Goal: Information Seeking & Learning: Learn about a topic

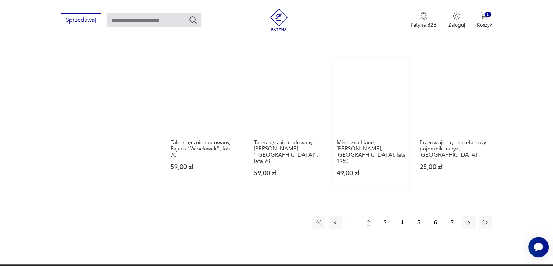
scroll to position [537, 0]
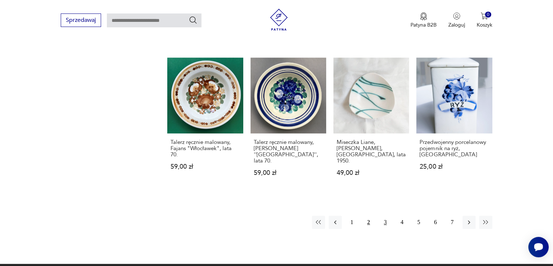
click at [386, 215] on button "3" at bounding box center [385, 221] width 13 height 13
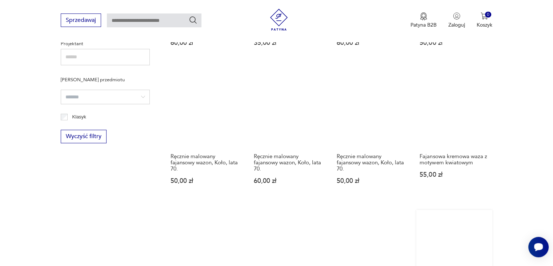
scroll to position [391, 0]
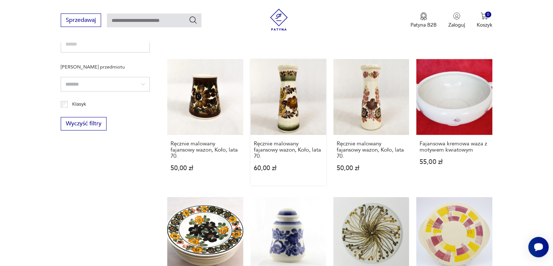
click at [295, 95] on link "Ręcznie malowany fajansowy wazon, Koło, lata 70. 60,00 zł" at bounding box center [289, 122] width 76 height 126
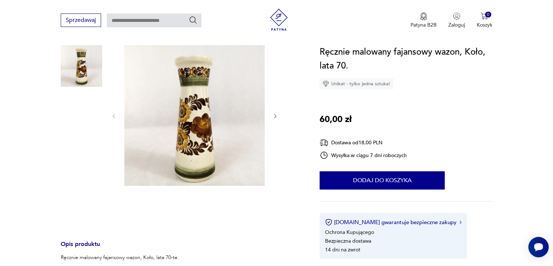
scroll to position [36, 0]
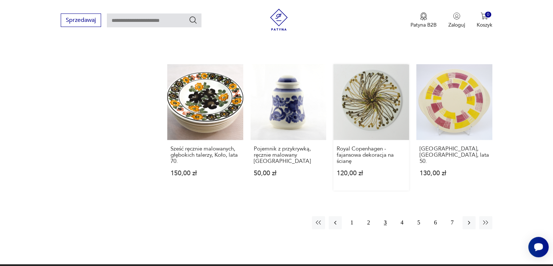
scroll to position [537, 0]
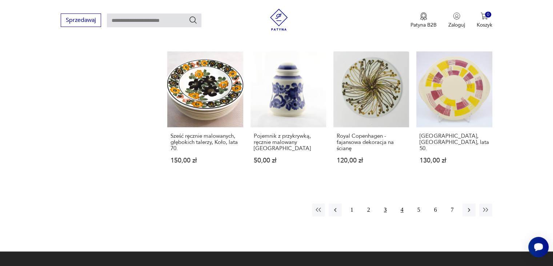
click at [399, 203] on button "4" at bounding box center [402, 209] width 13 height 13
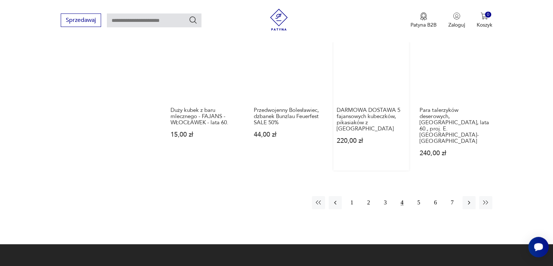
scroll to position [573, 0]
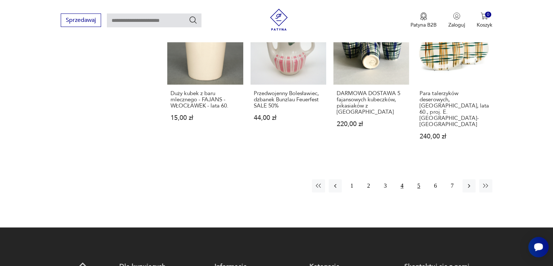
click at [417, 179] on button "5" at bounding box center [419, 185] width 13 height 13
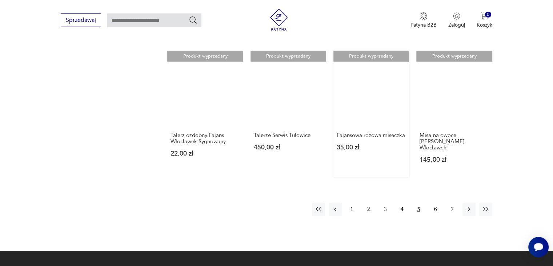
scroll to position [537, 0]
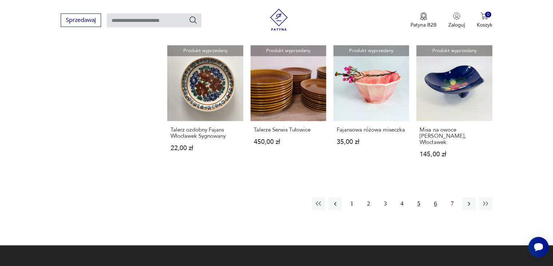
click at [434, 197] on button "6" at bounding box center [435, 203] width 13 height 13
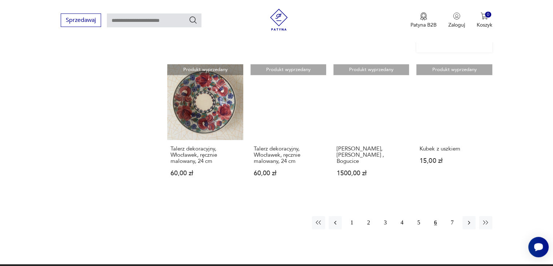
scroll to position [573, 0]
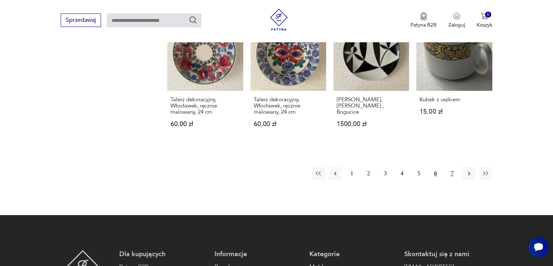
click at [453, 167] on button "7" at bounding box center [452, 173] width 13 height 13
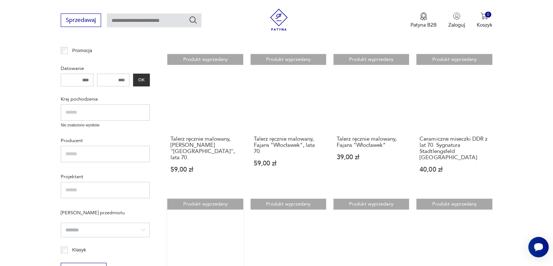
scroll to position [318, 0]
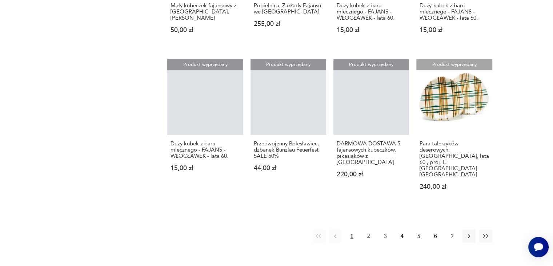
scroll to position [27, 0]
